Goal: Task Accomplishment & Management: Manage account settings

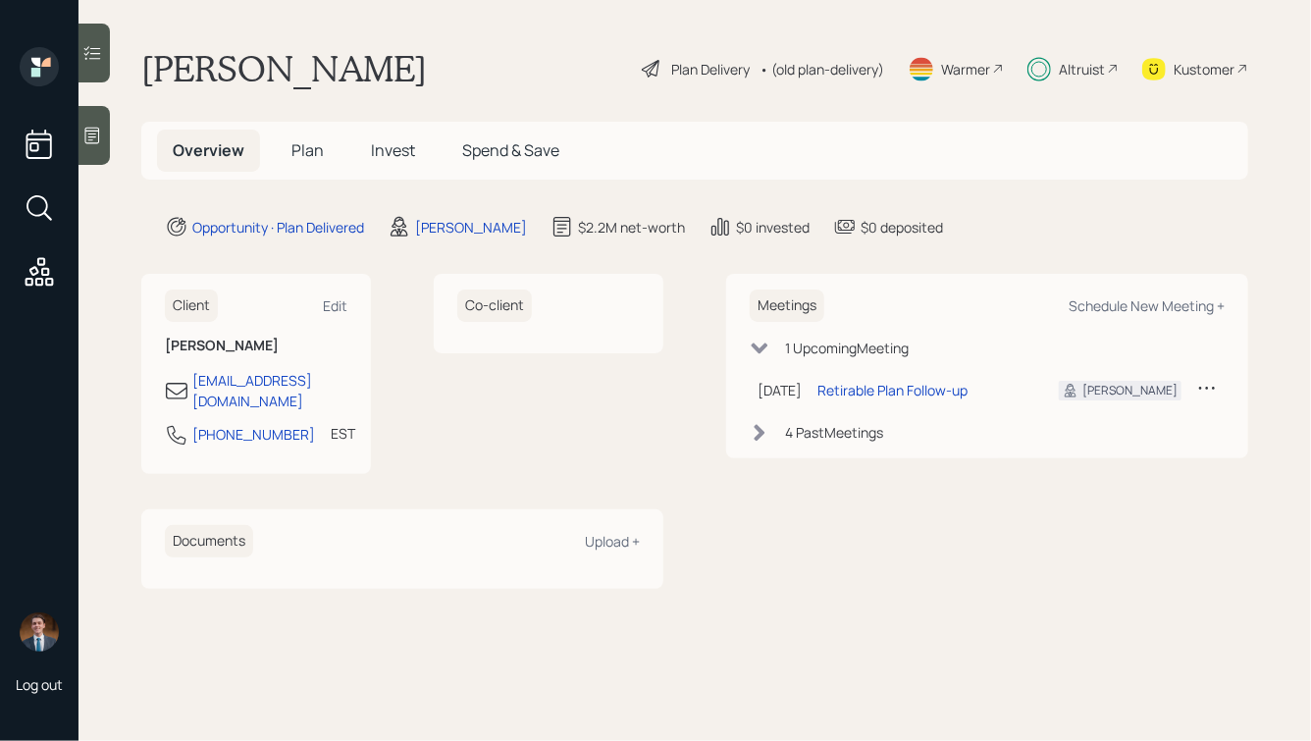
click at [304, 155] on span "Plan" at bounding box center [307, 150] width 32 height 22
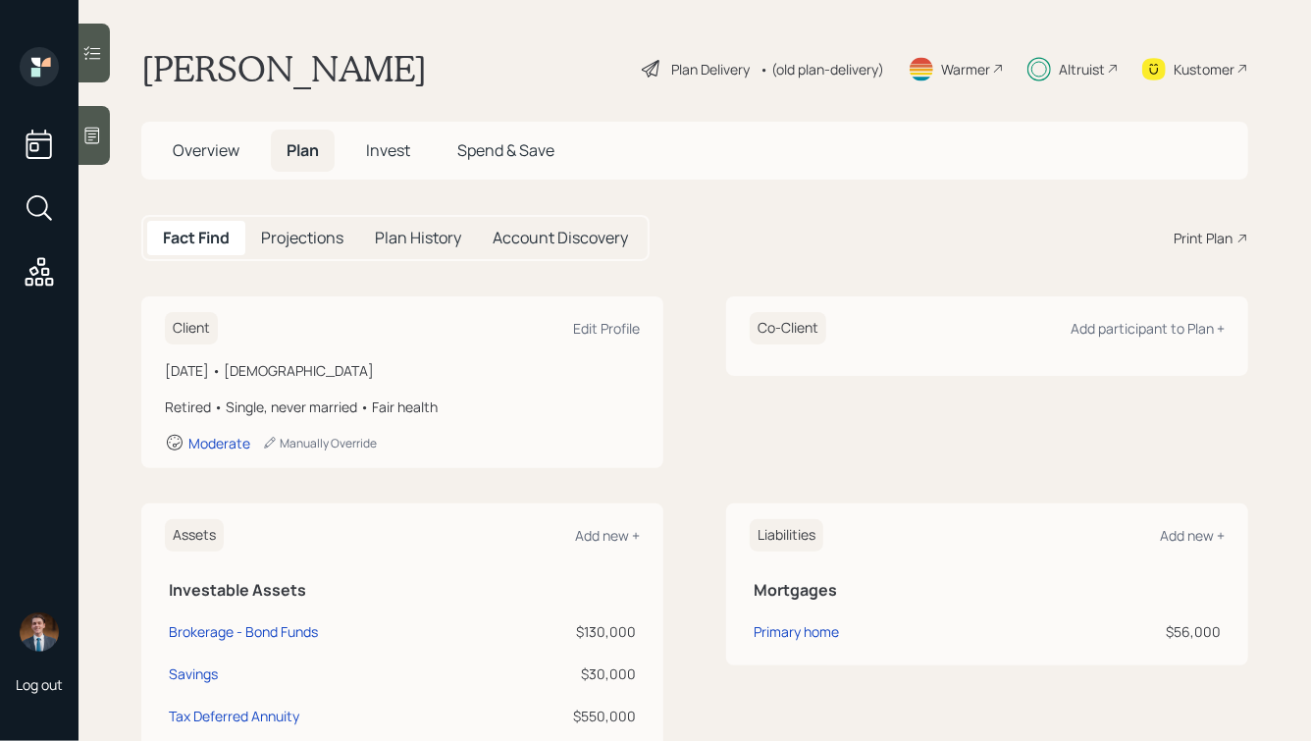
click at [397, 146] on span "Invest" at bounding box center [388, 150] width 44 height 22
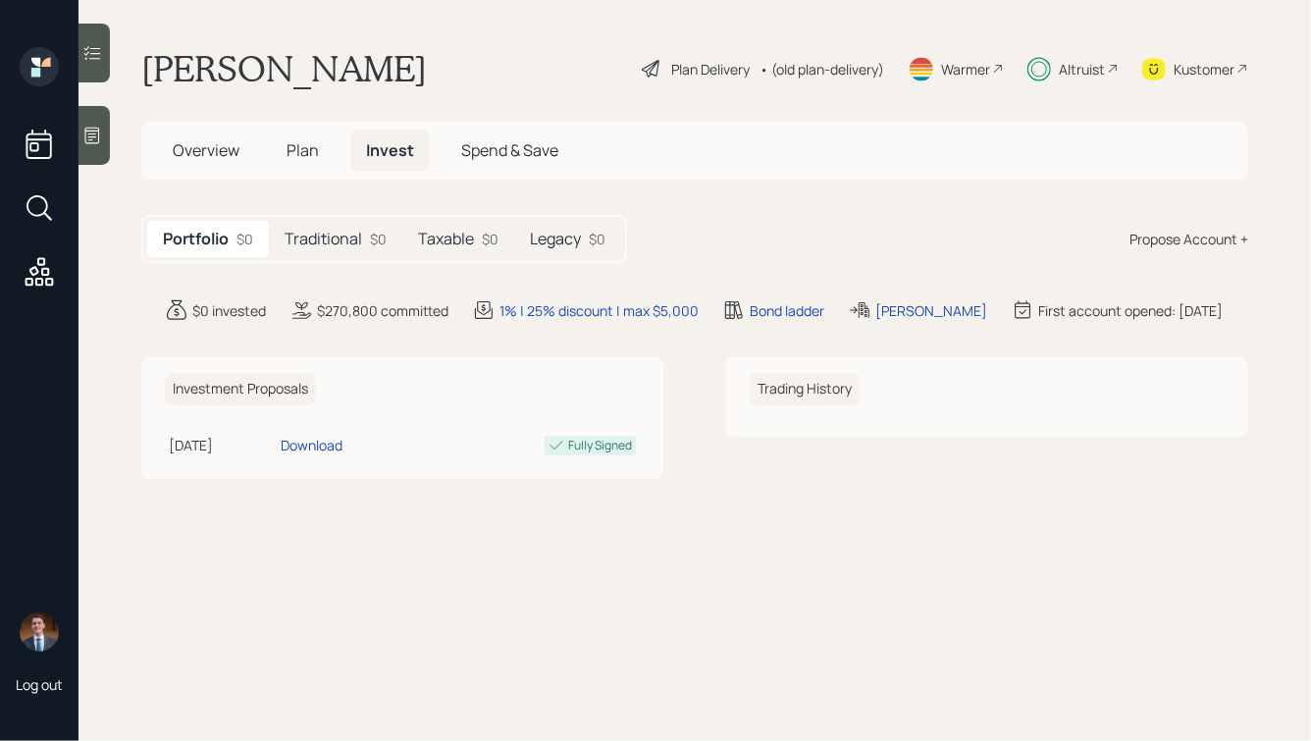
click at [324, 242] on h5 "Traditional" at bounding box center [324, 239] width 78 height 19
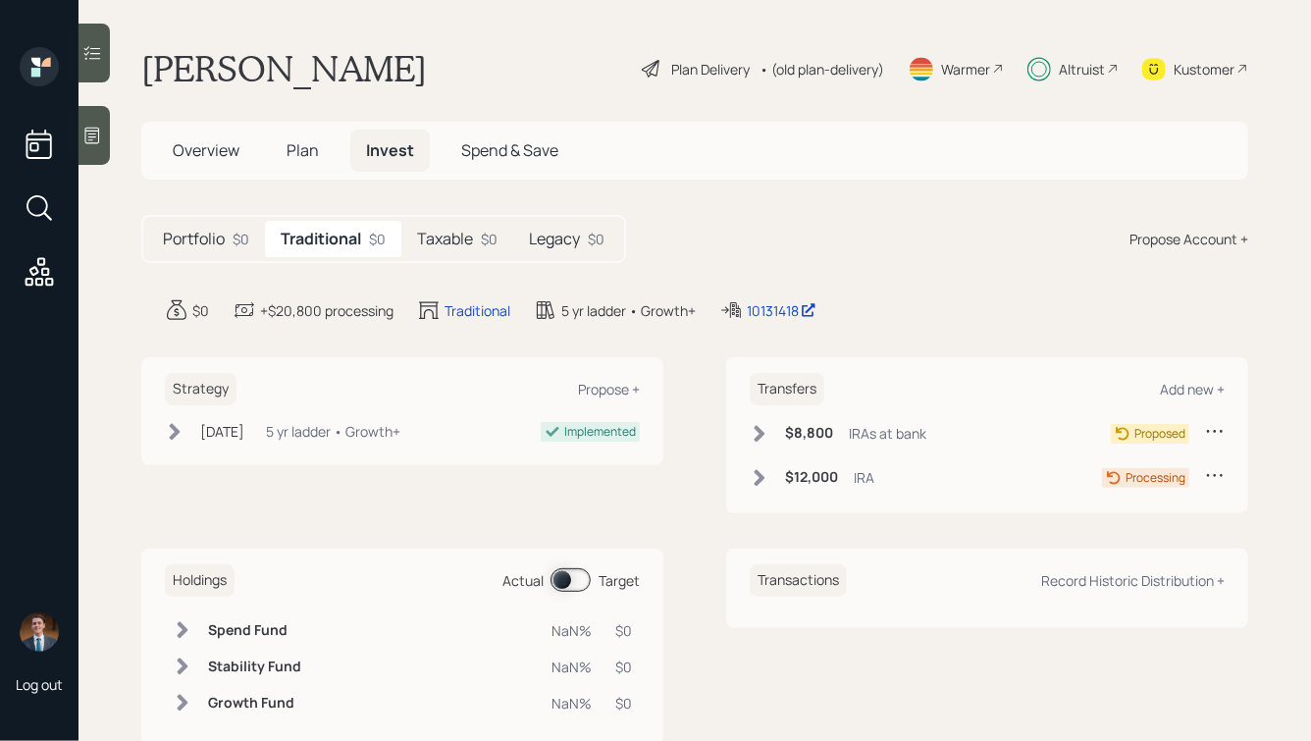
click at [456, 233] on h5 "Taxable" at bounding box center [445, 239] width 56 height 19
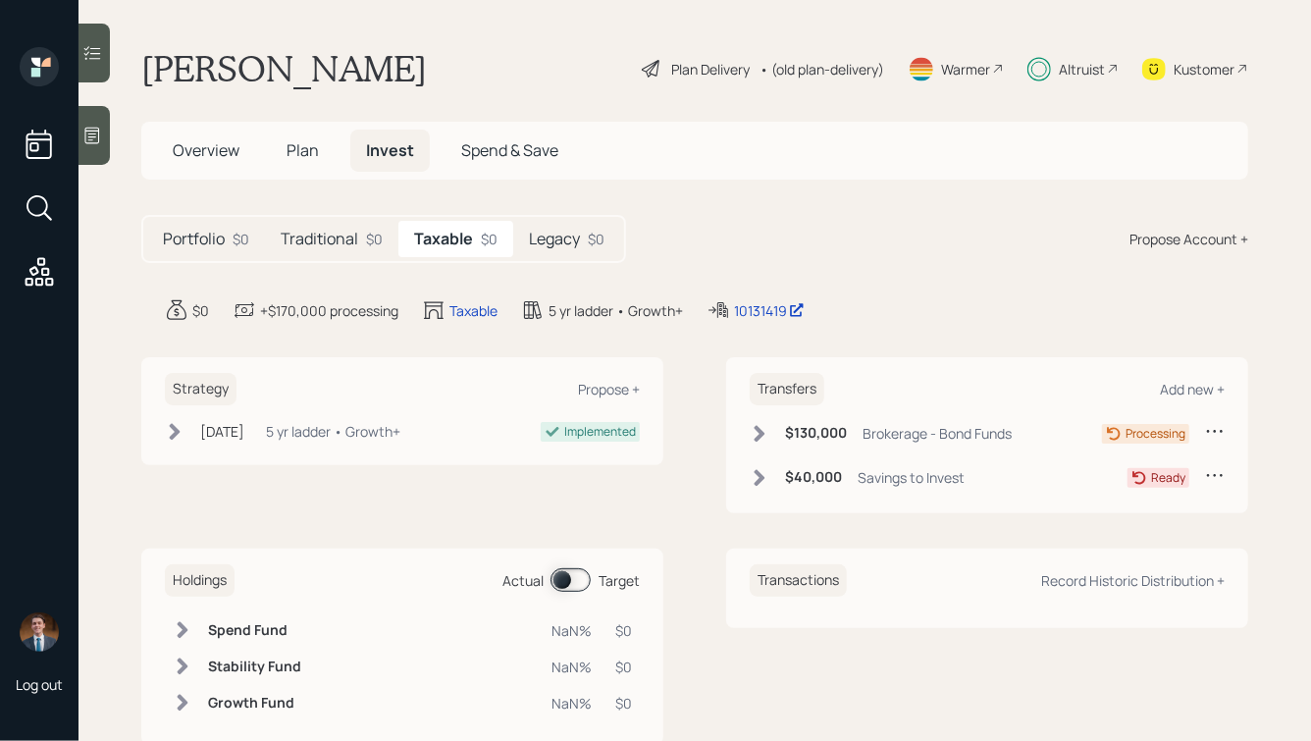
click at [324, 238] on h5 "Traditional" at bounding box center [320, 239] width 78 height 19
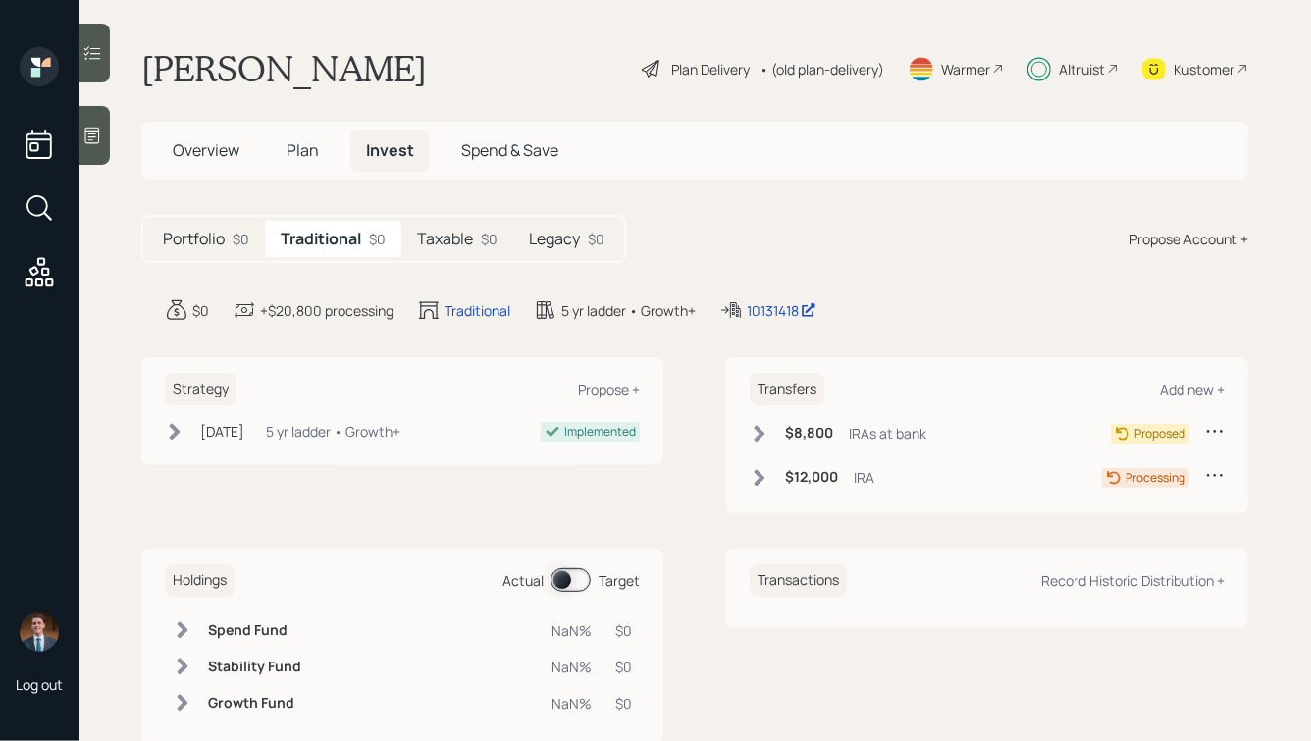
click at [475, 245] on div "Taxable $0" at bounding box center [457, 239] width 112 height 36
